Goal: Information Seeking & Learning: Learn about a topic

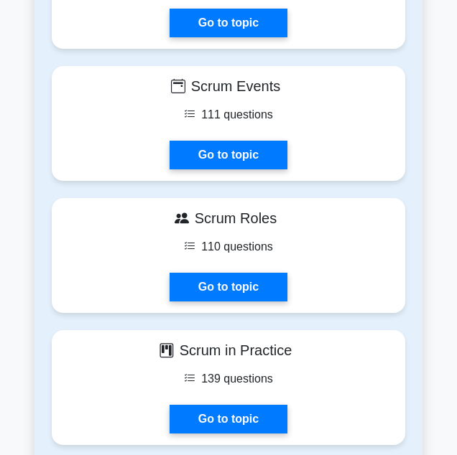
scroll to position [1266, 0]
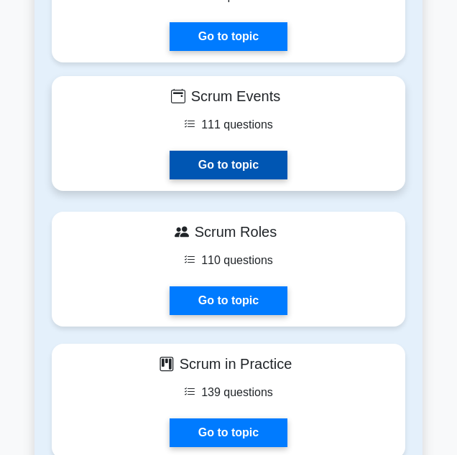
click at [244, 156] on link "Go to topic" at bounding box center [228, 165] width 118 height 29
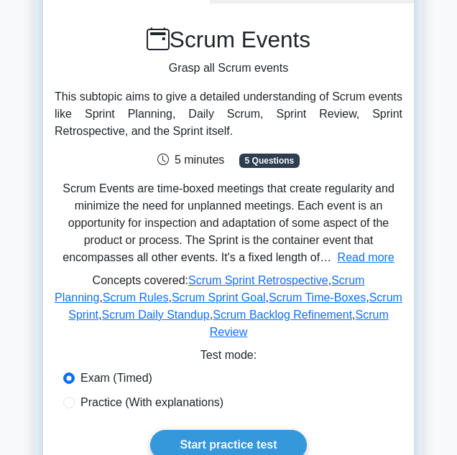
scroll to position [106, 0]
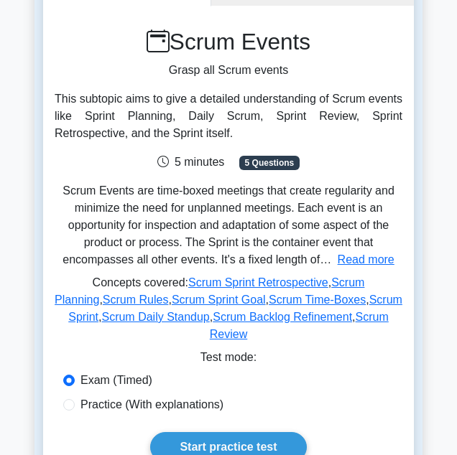
click at [261, 161] on span "5 Questions" at bounding box center [269, 163] width 60 height 14
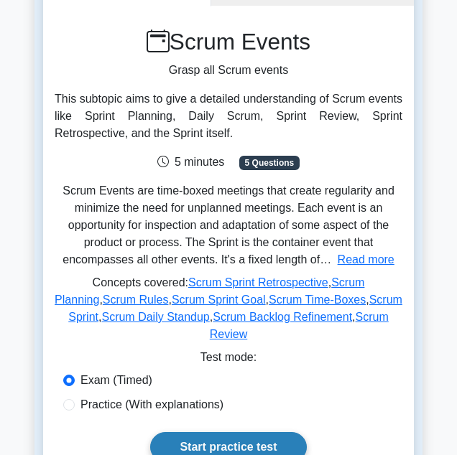
click at [267, 432] on link "Start practice test" at bounding box center [228, 447] width 156 height 30
